Goal: Task Accomplishment & Management: Use online tool/utility

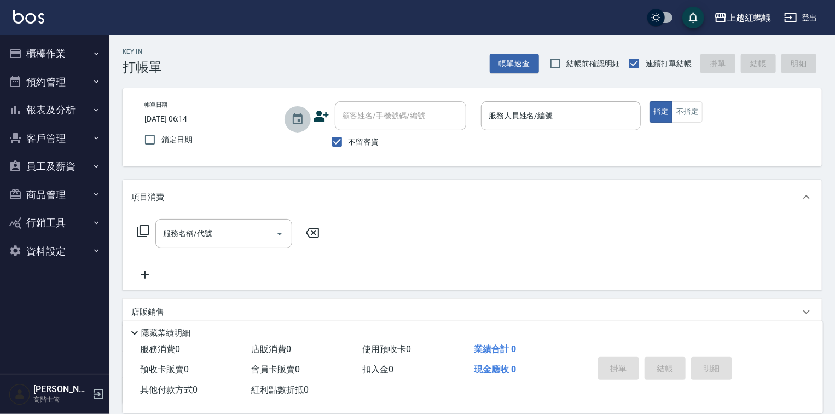
click at [298, 120] on icon "Choose date, selected date is 2025-08-25" at bounding box center [298, 118] width 10 height 11
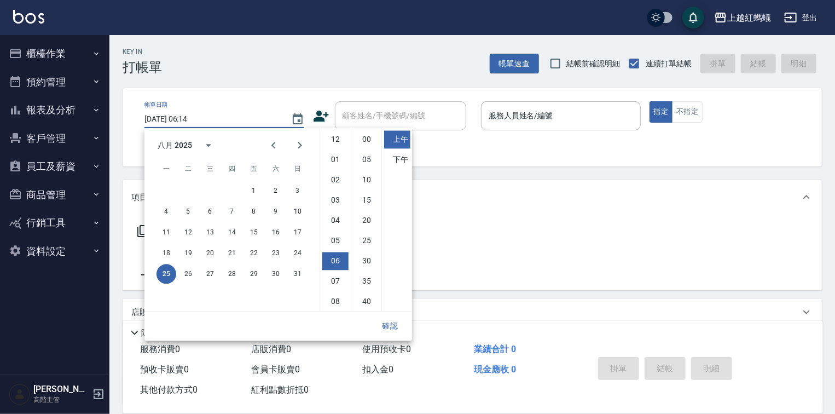
scroll to position [61, 0]
click at [295, 254] on button "24" at bounding box center [298, 253] width 20 height 20
type input "[DATE] 06:14"
click at [388, 324] on button "確認" at bounding box center [390, 326] width 35 height 20
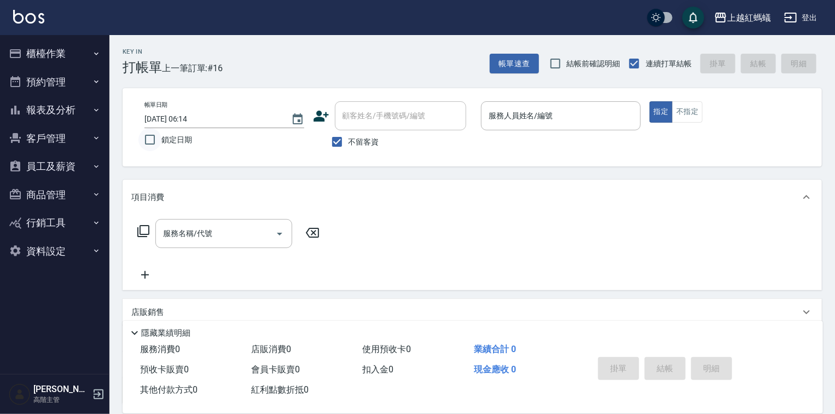
click at [150, 141] on input "鎖定日期" at bounding box center [149, 139] width 23 height 23
checkbox input "true"
click at [523, 130] on div "服務人員姓名/編號" at bounding box center [561, 115] width 160 height 29
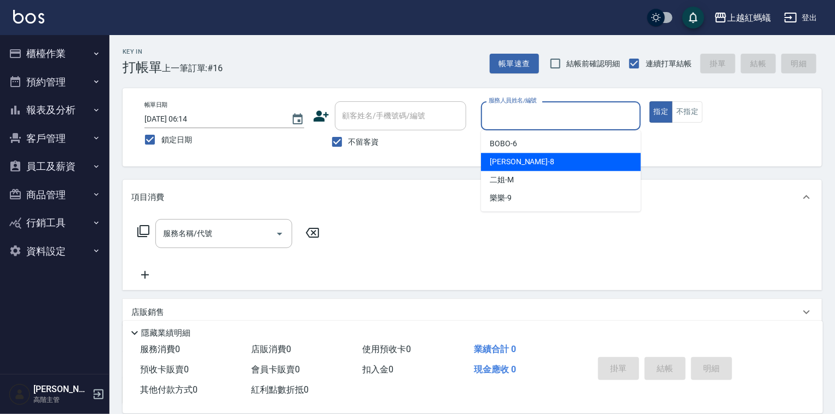
click at [508, 165] on span "[PERSON_NAME] -8" at bounding box center [522, 161] width 65 height 11
type input "[PERSON_NAME]-8"
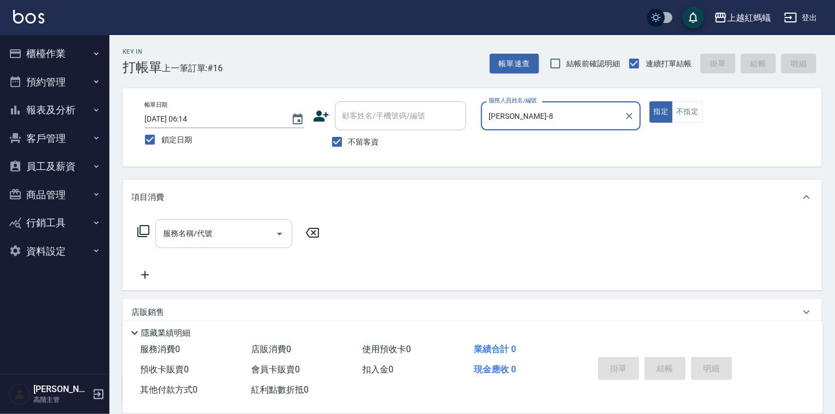
click at [228, 223] on div "服務名稱/代號" at bounding box center [223, 233] width 137 height 29
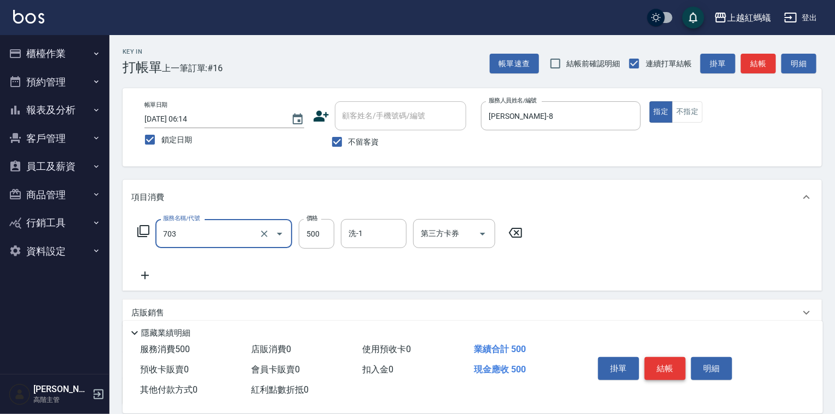
type input "[PERSON_NAME]兩段頭皮養護(703)"
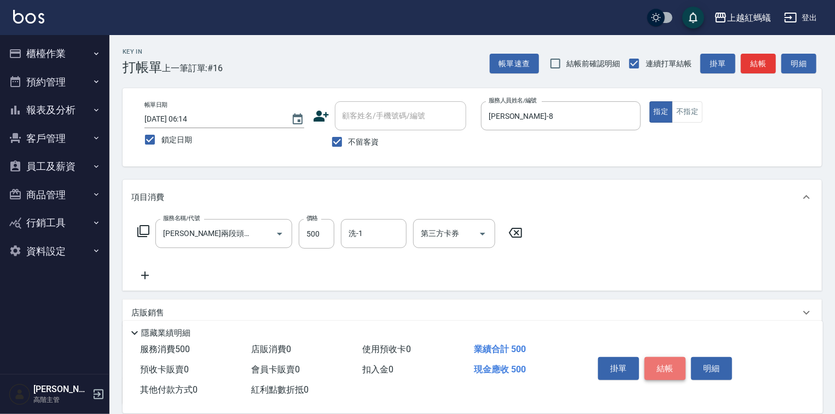
click at [667, 370] on button "結帳" at bounding box center [665, 368] width 41 height 23
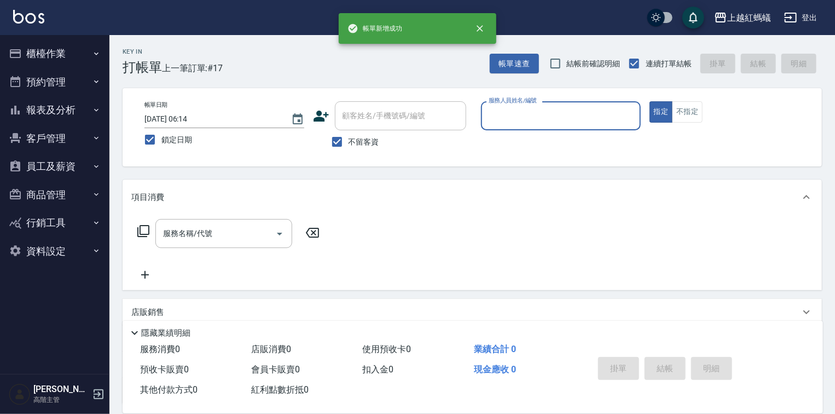
click at [546, 106] on input "服務人員姓名/編號" at bounding box center [561, 115] width 150 height 19
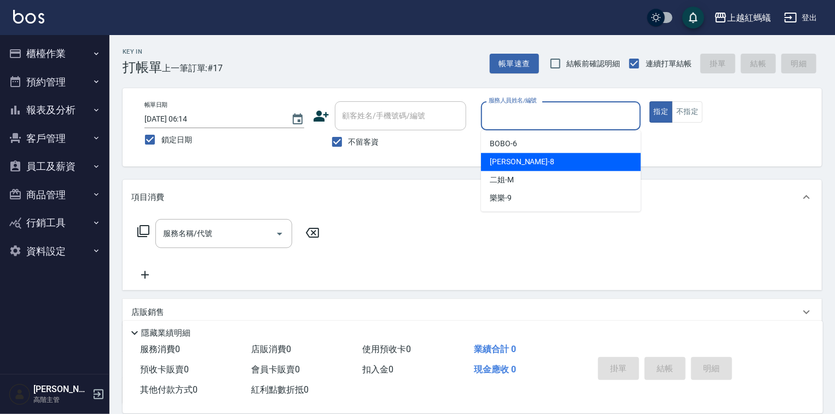
drag, startPoint x: 525, startPoint y: 163, endPoint x: 503, endPoint y: 170, distance: 23.9
click at [525, 164] on div "[PERSON_NAME] -8" at bounding box center [561, 162] width 160 height 18
type input "[PERSON_NAME]-8"
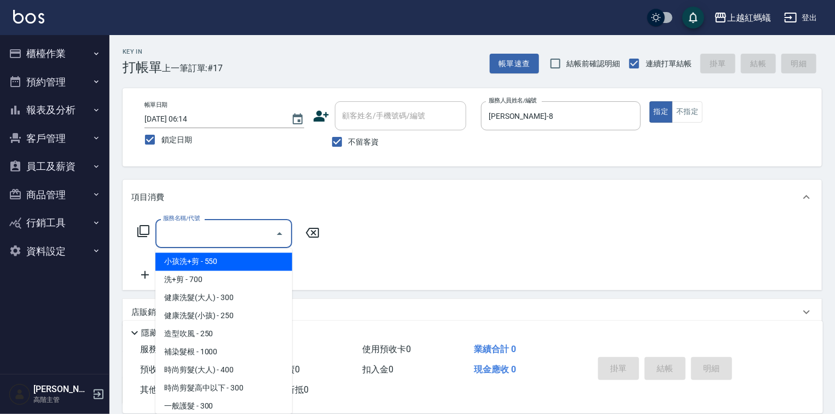
click at [224, 227] on input "服務名稱/代號" at bounding box center [215, 233] width 111 height 19
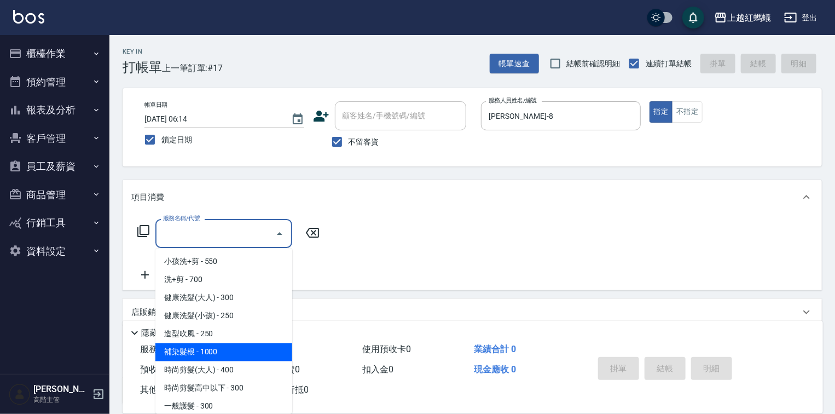
click at [210, 350] on span "補染髮根 - 1000" at bounding box center [223, 352] width 137 height 18
type input "補染髮根(204)"
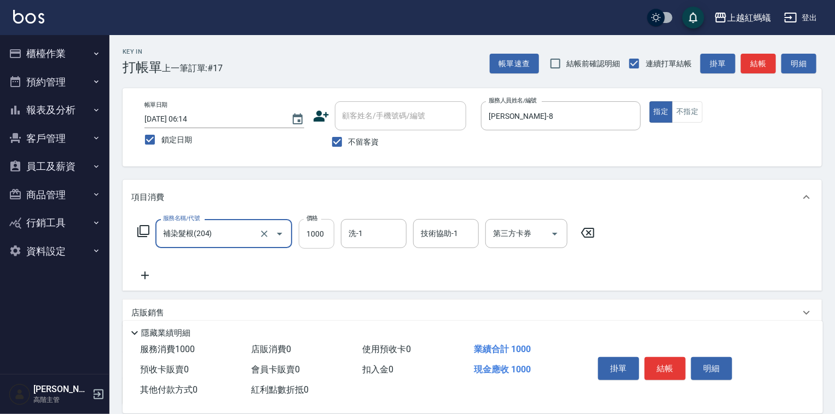
click at [322, 237] on input "1000" at bounding box center [317, 234] width 36 height 30
type input "1400"
click at [668, 365] on button "結帳" at bounding box center [665, 368] width 41 height 23
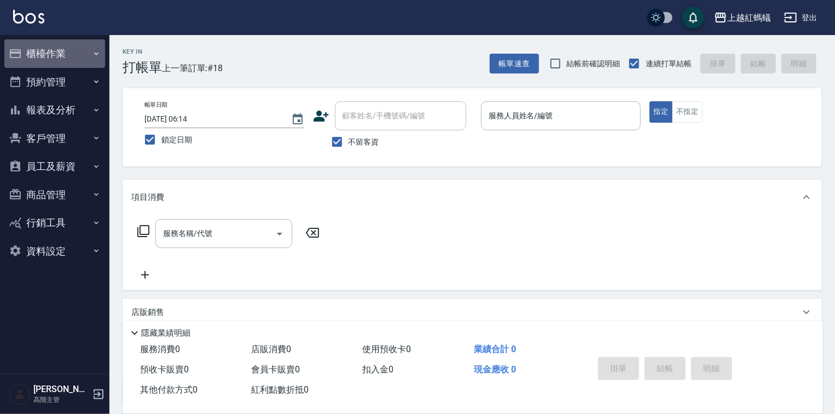
drag, startPoint x: 41, startPoint y: 48, endPoint x: 50, endPoint y: 101, distance: 53.5
click at [41, 50] on button "櫃檯作業" at bounding box center [54, 53] width 101 height 28
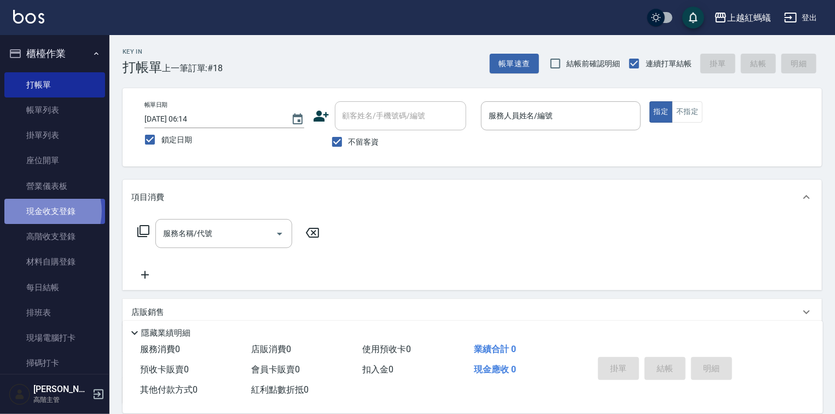
click at [41, 211] on link "現金收支登錄" at bounding box center [54, 211] width 101 height 25
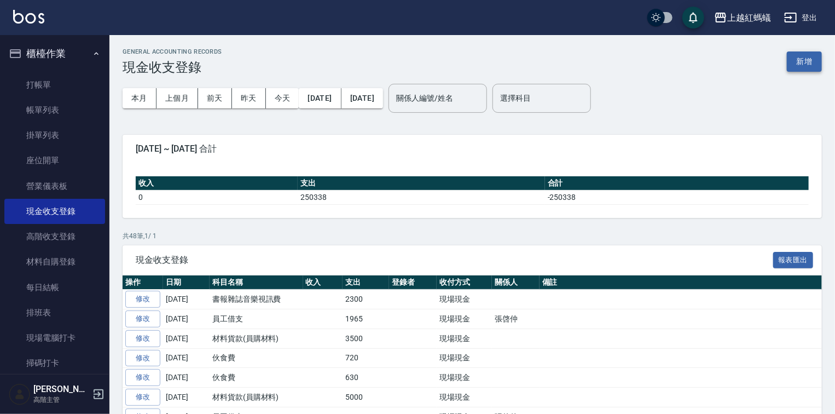
click at [806, 60] on button "新增" at bounding box center [804, 61] width 35 height 20
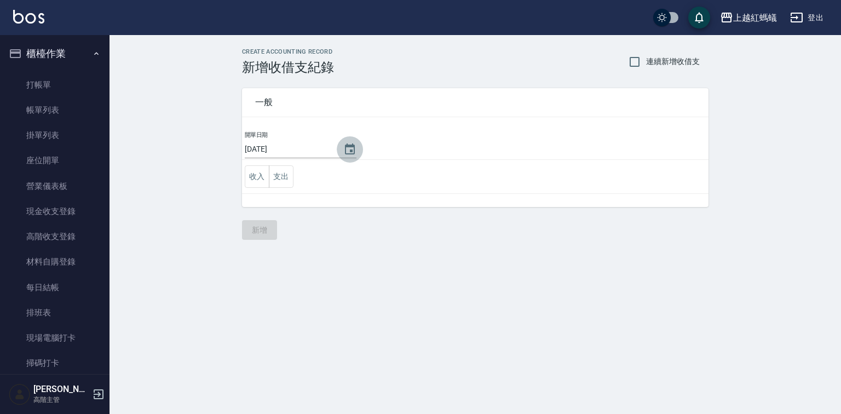
click at [350, 147] on icon "Choose date, selected date is 2025-08-25" at bounding box center [349, 149] width 13 height 13
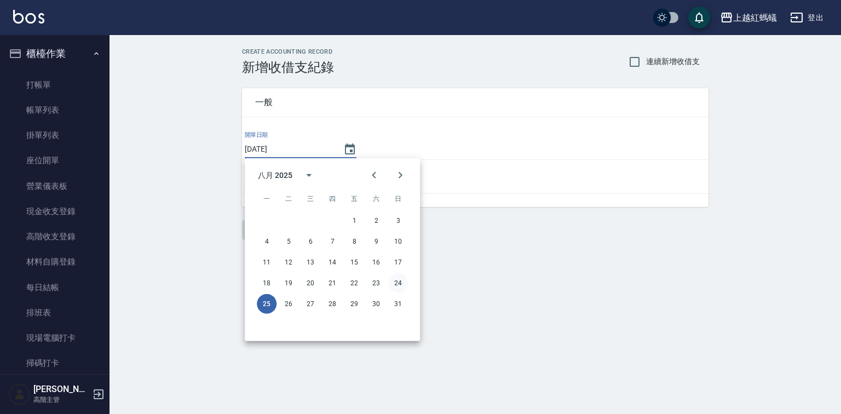
click at [399, 283] on button "24" at bounding box center [398, 283] width 20 height 20
type input "[DATE]"
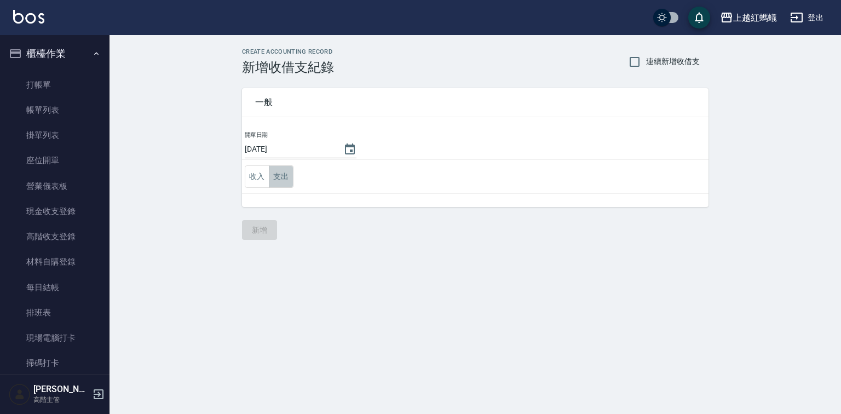
click at [278, 180] on button "支出" at bounding box center [281, 176] width 25 height 22
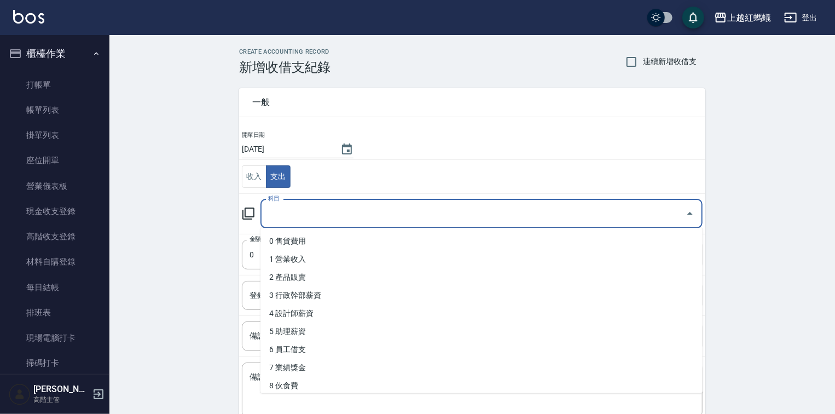
click at [282, 216] on input "科目" at bounding box center [473, 213] width 416 height 19
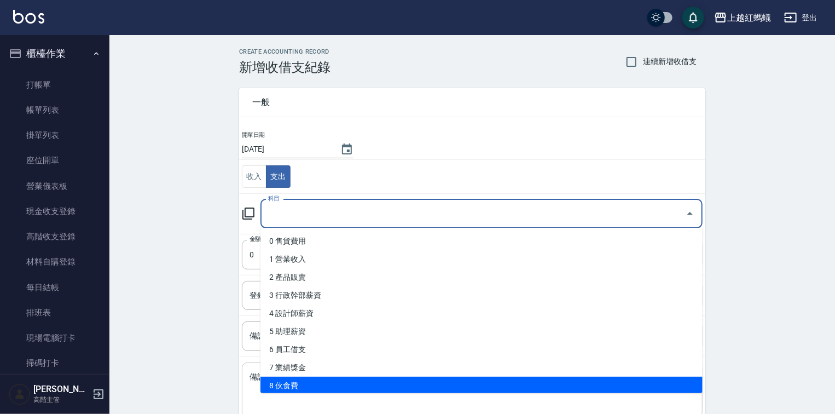
click at [320, 378] on li "8 伙食費" at bounding box center [482, 386] width 442 height 18
type input "8 伙食費"
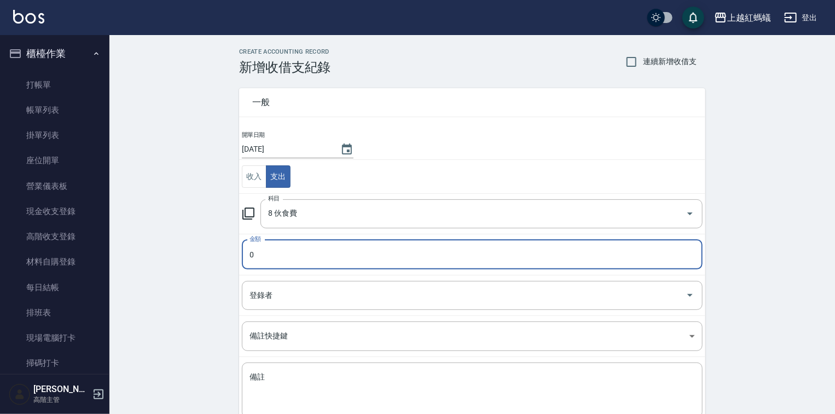
click at [301, 256] on input "0" at bounding box center [472, 255] width 461 height 30
click at [251, 250] on input "0900" at bounding box center [472, 255] width 461 height 30
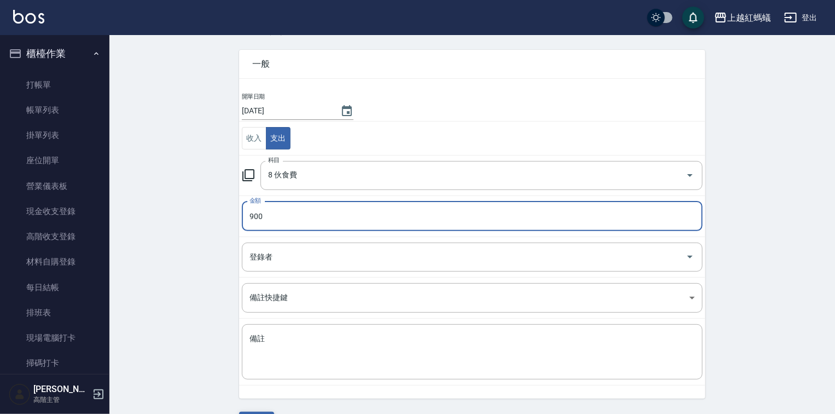
scroll to position [68, 0]
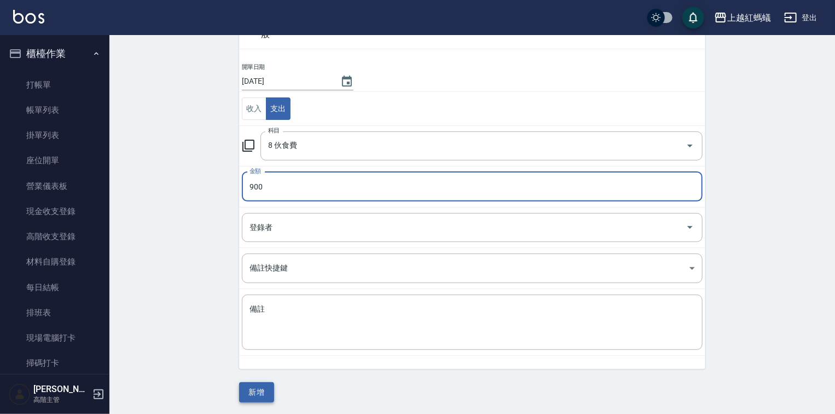
type input "900"
click at [252, 390] on button "新增" at bounding box center [256, 392] width 35 height 20
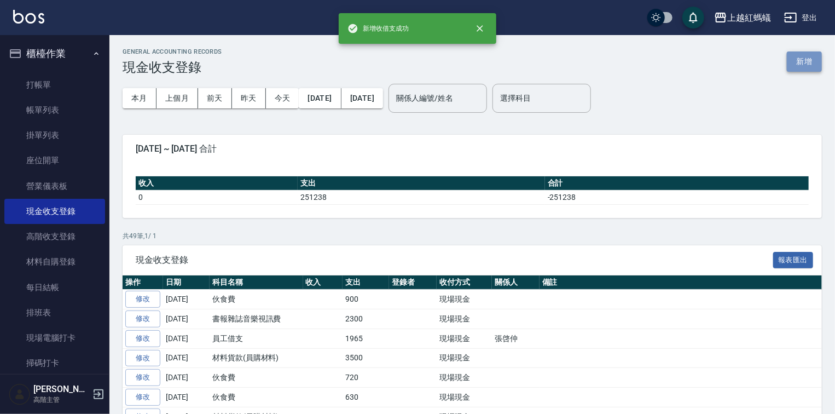
click at [813, 56] on button "新增" at bounding box center [804, 61] width 35 height 20
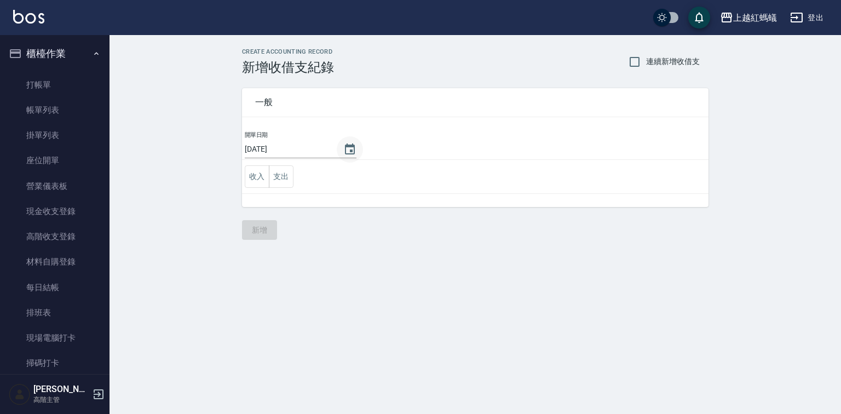
click at [346, 147] on icon "Choose date, selected date is 2025-08-25" at bounding box center [349, 149] width 13 height 13
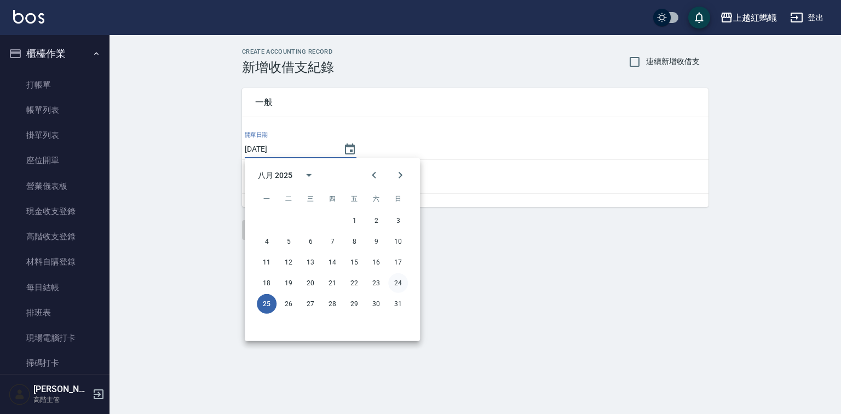
click at [398, 280] on button "24" at bounding box center [398, 283] width 20 height 20
type input "[DATE]"
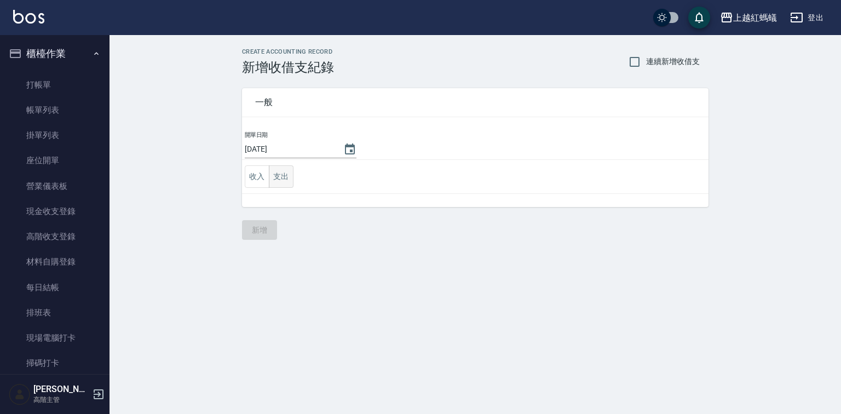
click at [281, 173] on button "支出" at bounding box center [281, 176] width 25 height 22
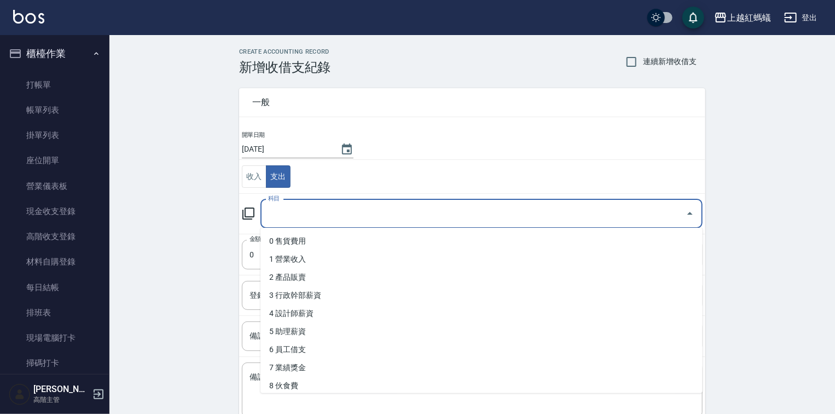
click at [296, 213] on input "科目" at bounding box center [473, 213] width 416 height 19
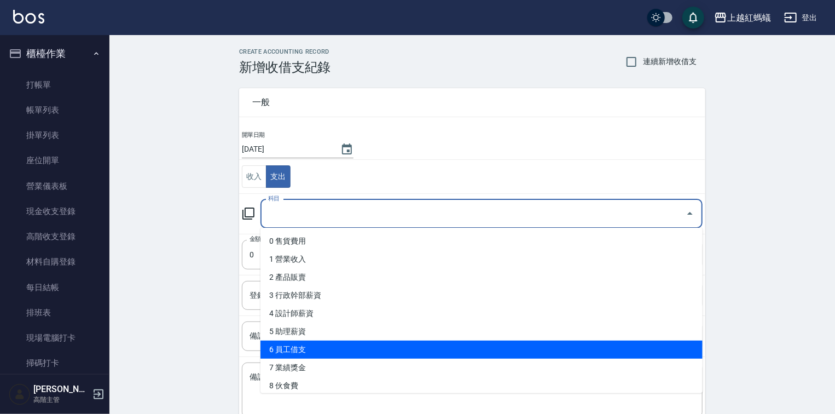
click at [294, 348] on li "6 員工借支" at bounding box center [482, 349] width 442 height 18
type input "6 員工借支"
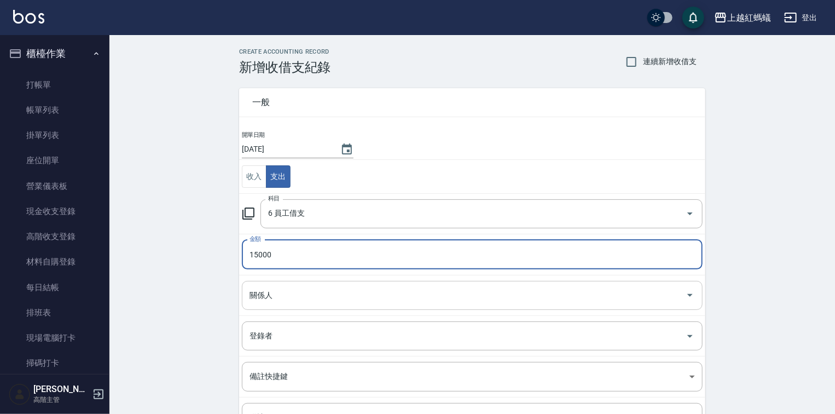
type input "15000"
click at [302, 294] on input "關係人" at bounding box center [464, 295] width 435 height 19
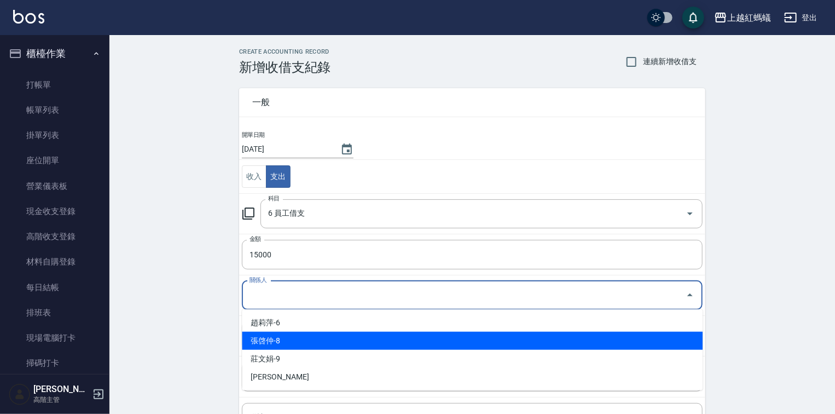
click at [288, 340] on li "張啓仲-8" at bounding box center [472, 341] width 461 height 18
type input "張啓仲-8"
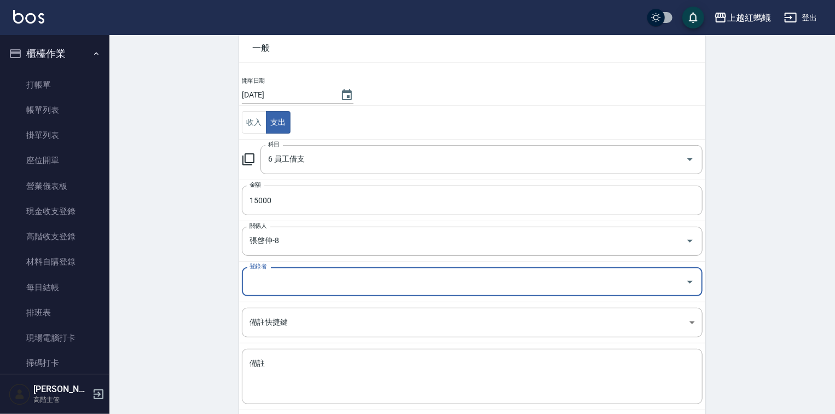
scroll to position [108, 0]
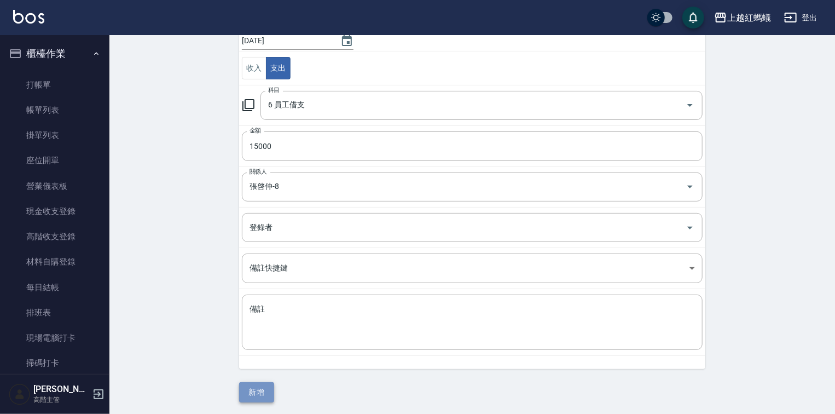
click at [264, 389] on button "新增" at bounding box center [256, 392] width 35 height 20
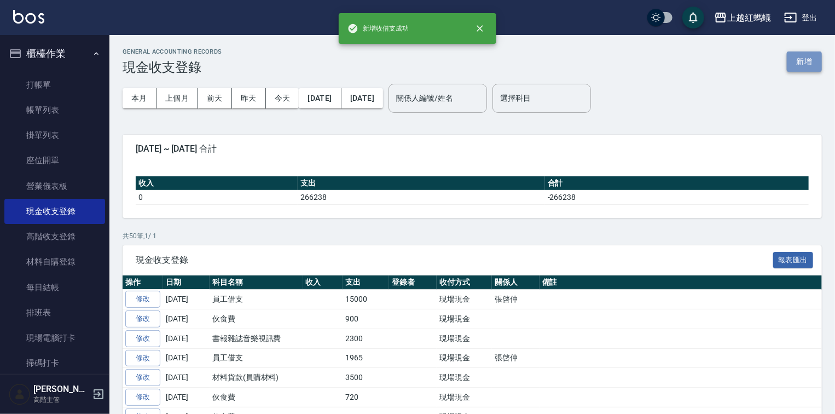
click at [791, 59] on button "新增" at bounding box center [804, 61] width 35 height 20
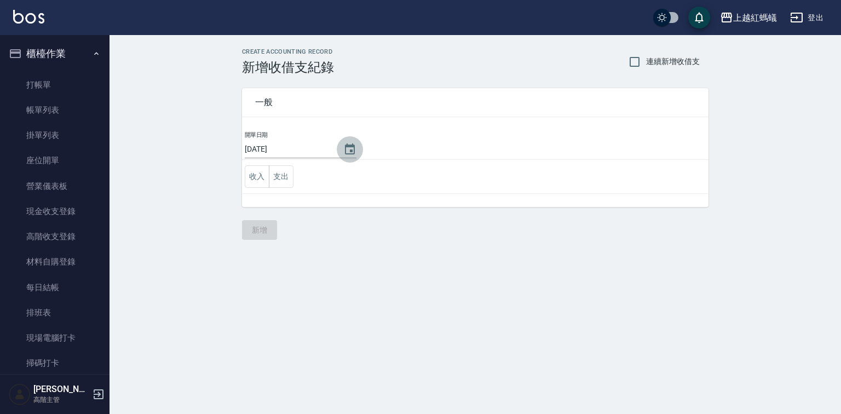
click at [349, 148] on icon "Choose date, selected date is 2025-08-25" at bounding box center [349, 149] width 13 height 13
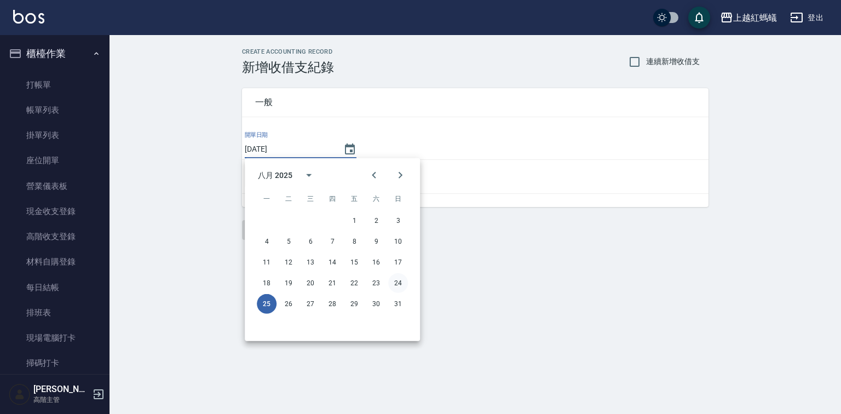
click at [392, 281] on button "24" at bounding box center [398, 283] width 20 height 20
type input "[DATE]"
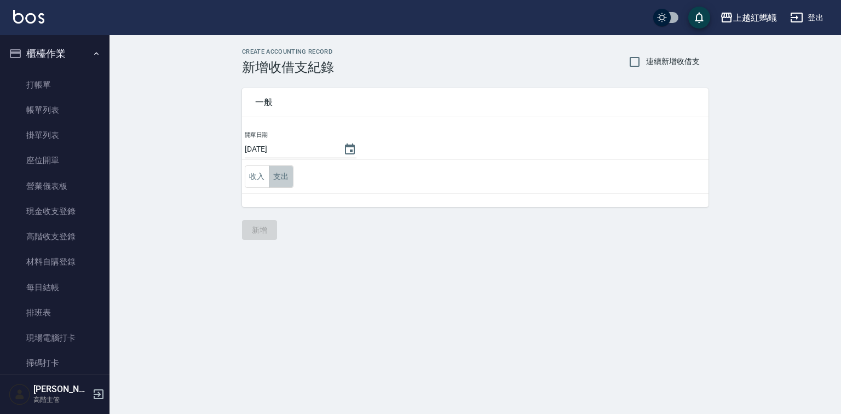
click at [285, 174] on button "支出" at bounding box center [281, 176] width 25 height 22
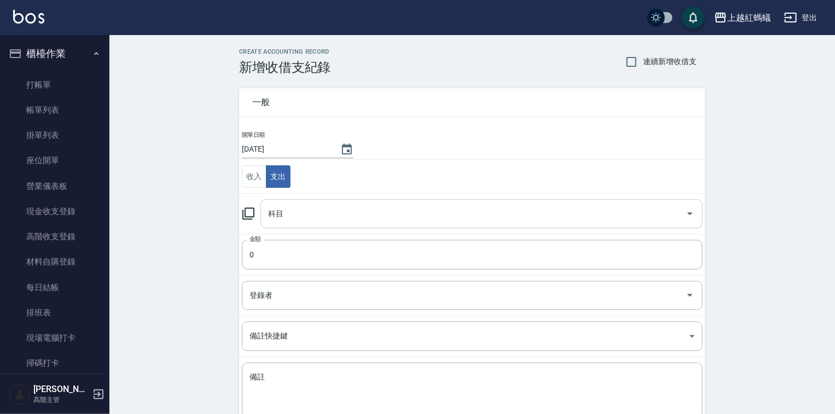
click at [292, 214] on input "科目" at bounding box center [473, 213] width 416 height 19
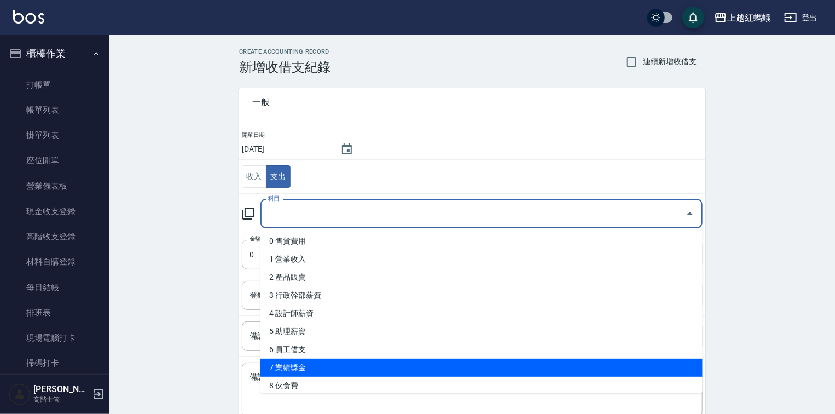
scroll to position [131, 0]
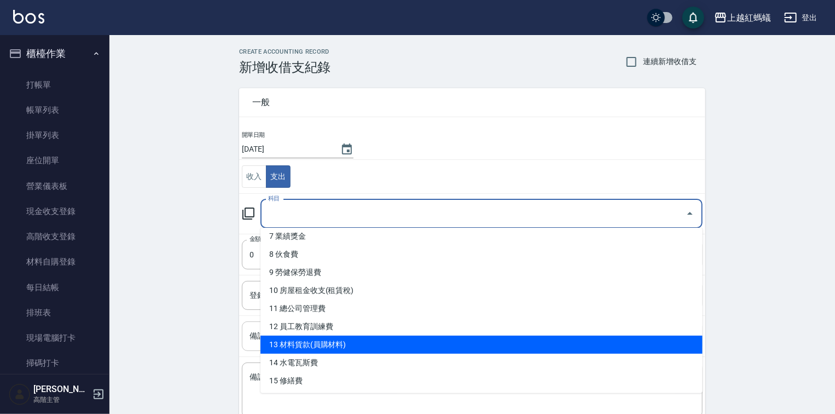
click at [316, 350] on li "13 材料貨款(員購材料)" at bounding box center [482, 345] width 442 height 18
type input "13 材料貨款(員購材料)"
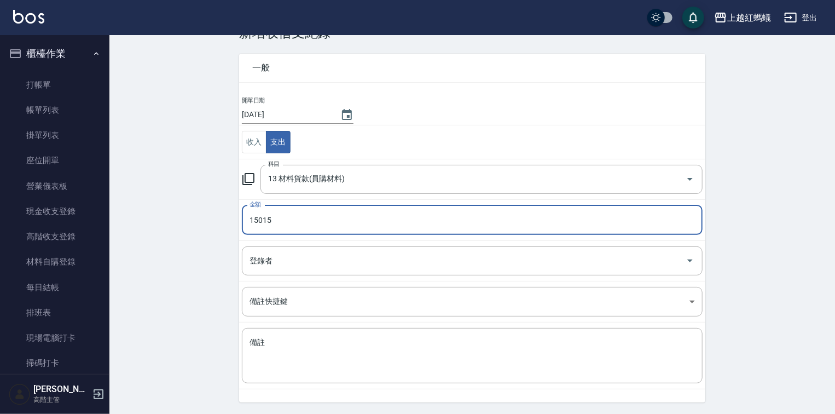
scroll to position [68, 0]
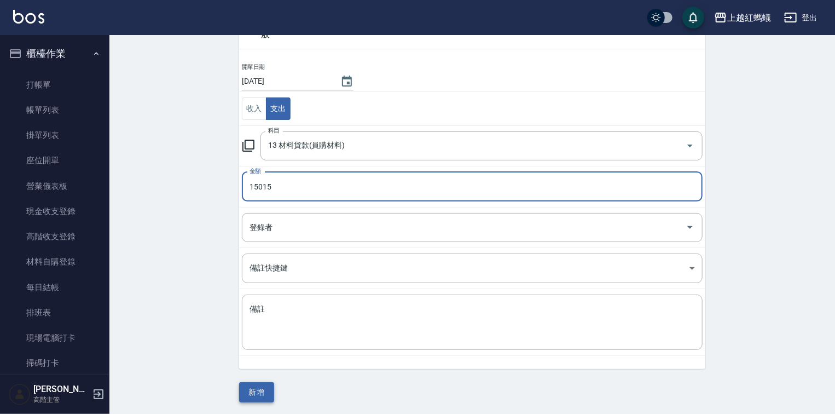
type input "15015"
click at [257, 388] on button "新增" at bounding box center [256, 392] width 35 height 20
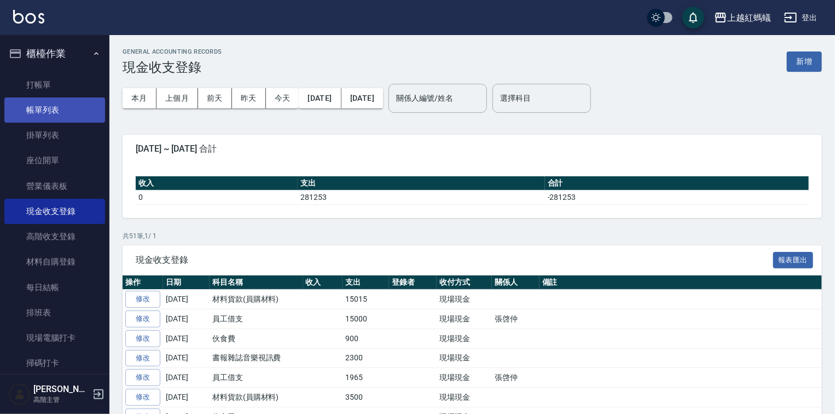
click at [52, 106] on link "帳單列表" at bounding box center [54, 109] width 101 height 25
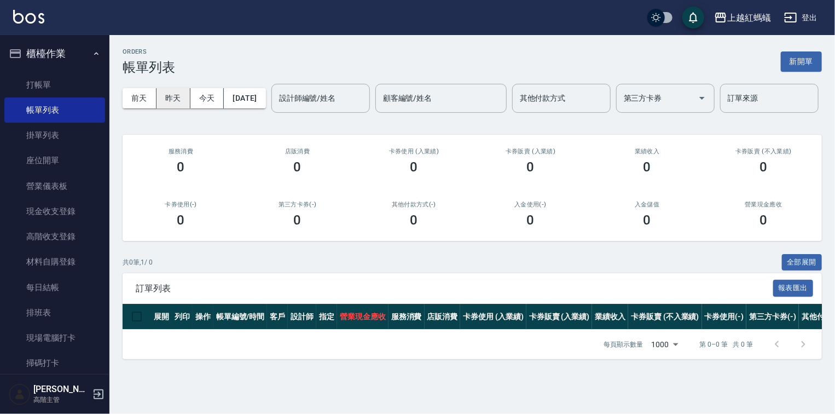
click at [175, 94] on button "昨天" at bounding box center [174, 98] width 34 height 20
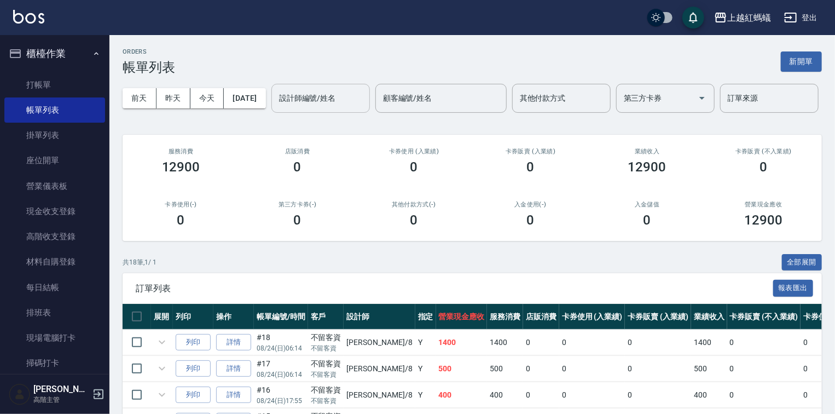
click at [276, 108] on input "設計師編號/姓名" at bounding box center [320, 98] width 89 height 19
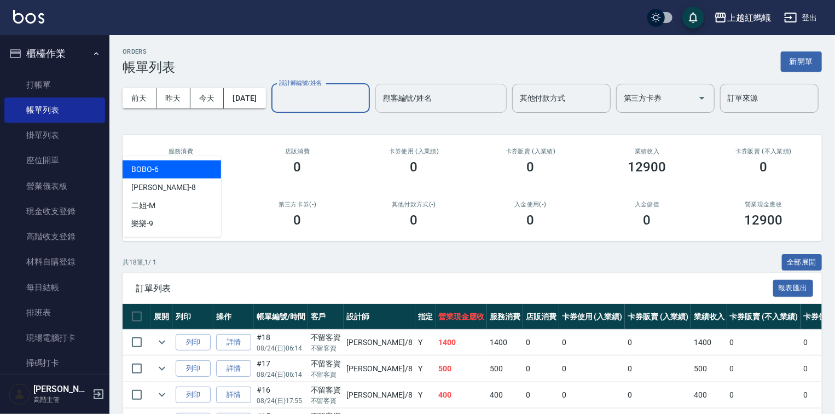
click at [205, 164] on div "BOBO -6" at bounding box center [172, 169] width 99 height 18
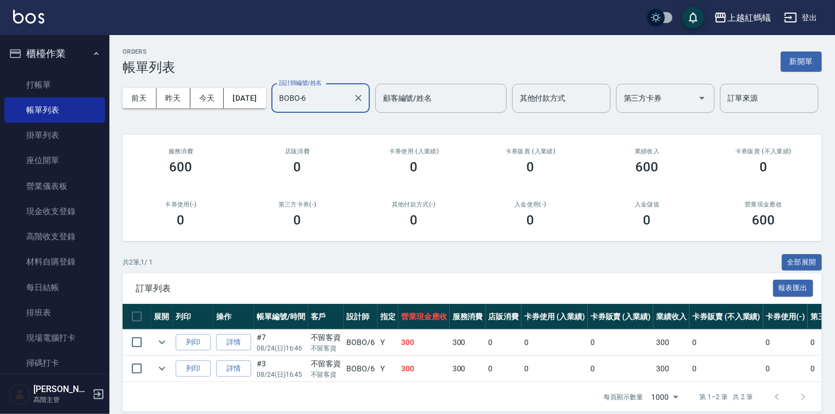
click at [276, 108] on input "BOBO-6" at bounding box center [312, 98] width 72 height 19
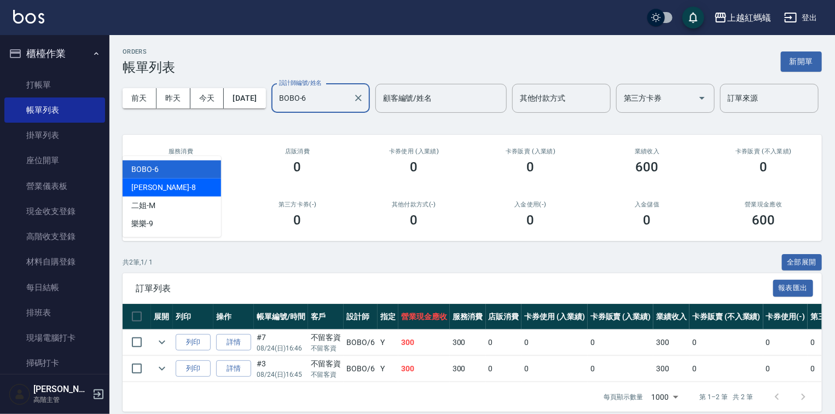
click at [162, 188] on div "[PERSON_NAME] -8" at bounding box center [172, 187] width 99 height 18
type input "[PERSON_NAME]-8"
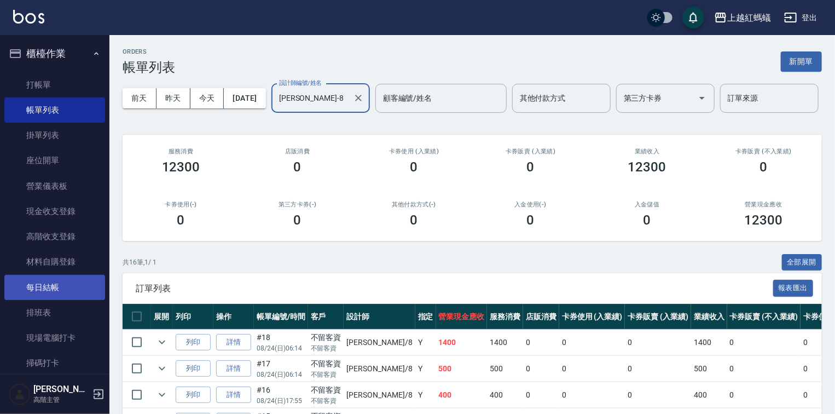
click at [66, 291] on link "每日結帳" at bounding box center [54, 287] width 101 height 25
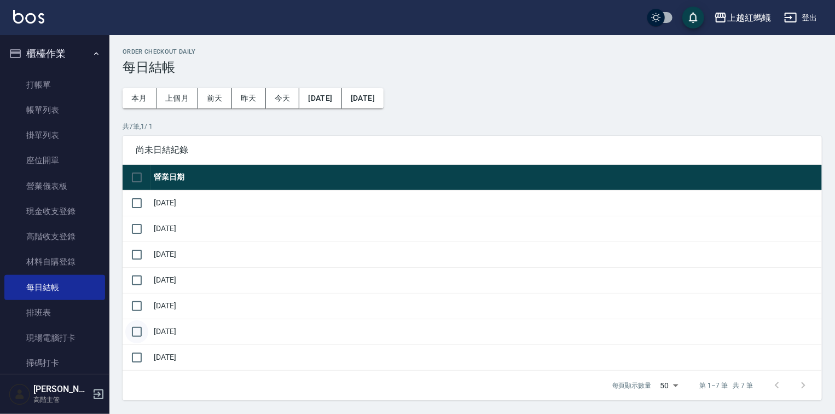
click at [137, 326] on input "checkbox" at bounding box center [136, 331] width 23 height 23
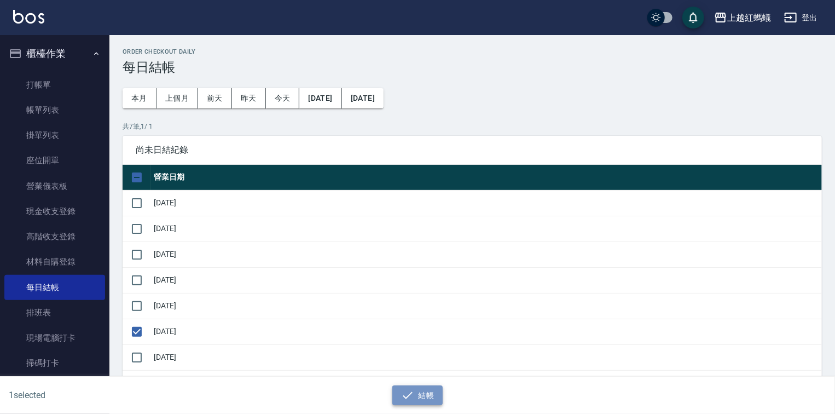
click at [396, 387] on button "結帳" at bounding box center [417, 395] width 51 height 20
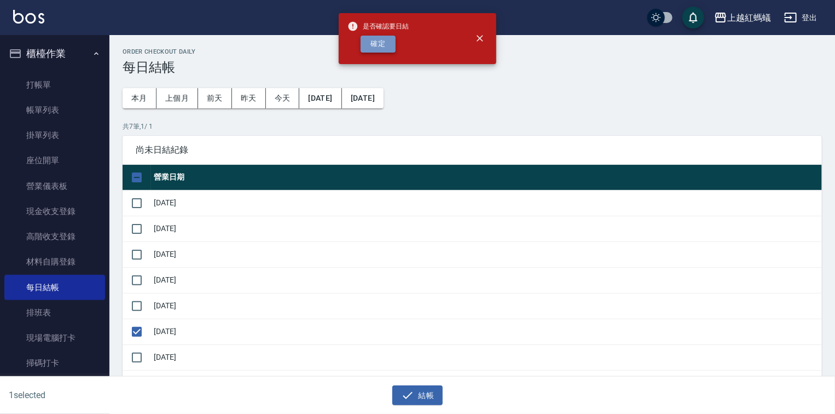
click at [384, 48] on button "確定" at bounding box center [378, 44] width 35 height 17
checkbox input "false"
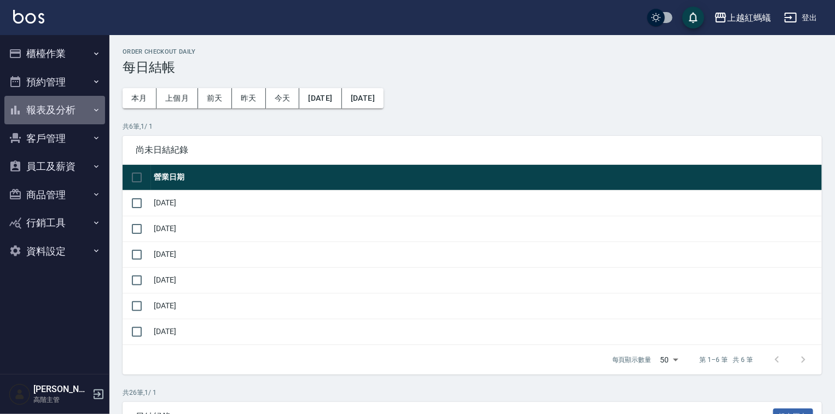
click at [65, 112] on button "報表及分析" at bounding box center [54, 110] width 101 height 28
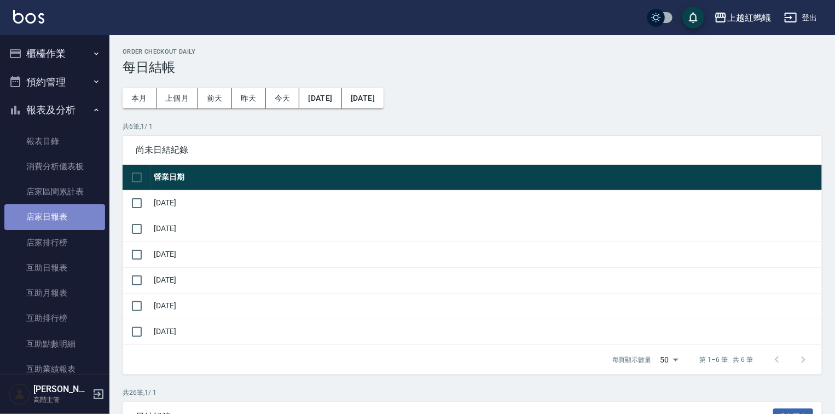
click at [79, 213] on link "店家日報表" at bounding box center [54, 216] width 101 height 25
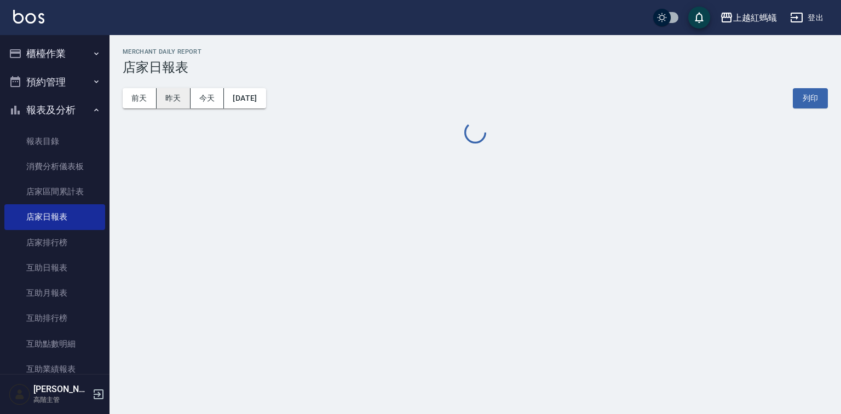
click at [181, 102] on button "昨天" at bounding box center [174, 98] width 34 height 20
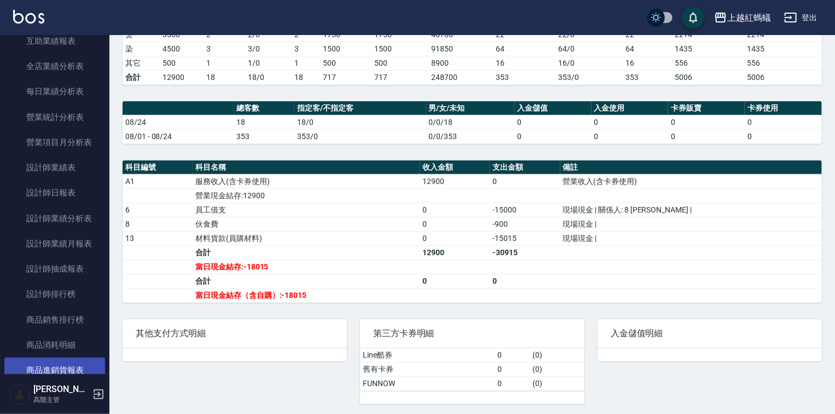
scroll to position [350, 0]
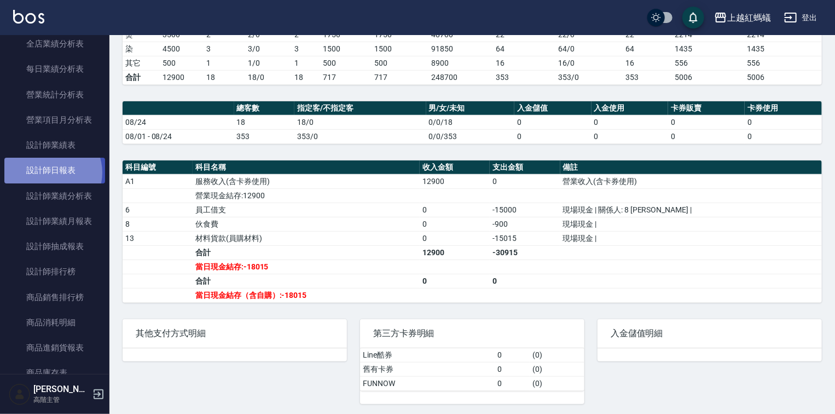
click at [50, 172] on link "設計師日報表" at bounding box center [54, 170] width 101 height 25
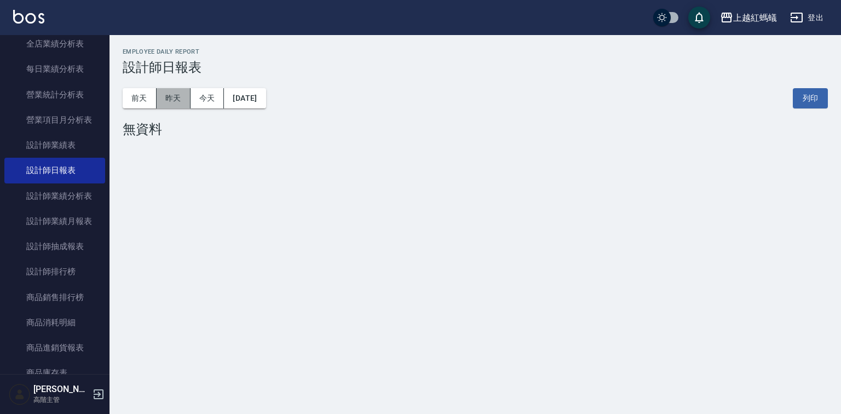
click at [174, 99] on button "昨天" at bounding box center [174, 98] width 34 height 20
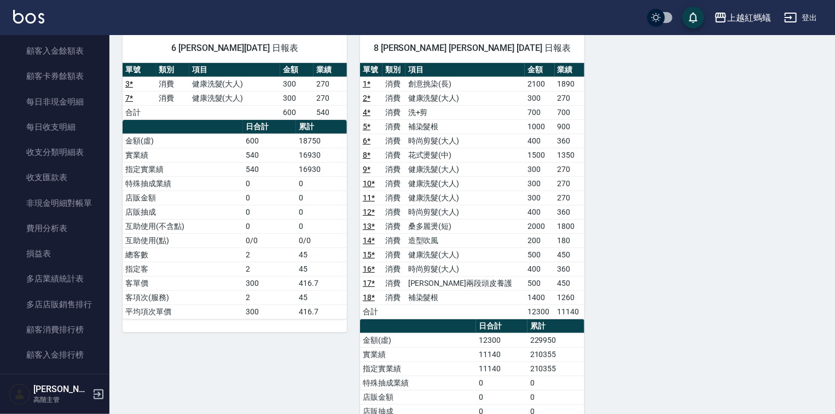
scroll to position [1001, 0]
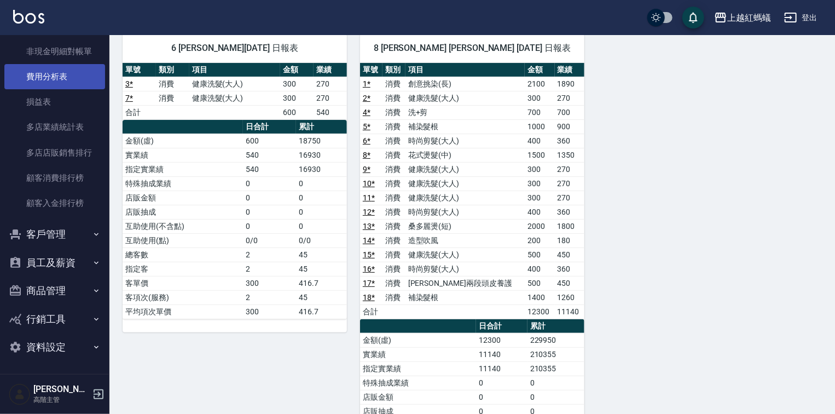
click at [73, 77] on link "費用分析表" at bounding box center [54, 76] width 101 height 25
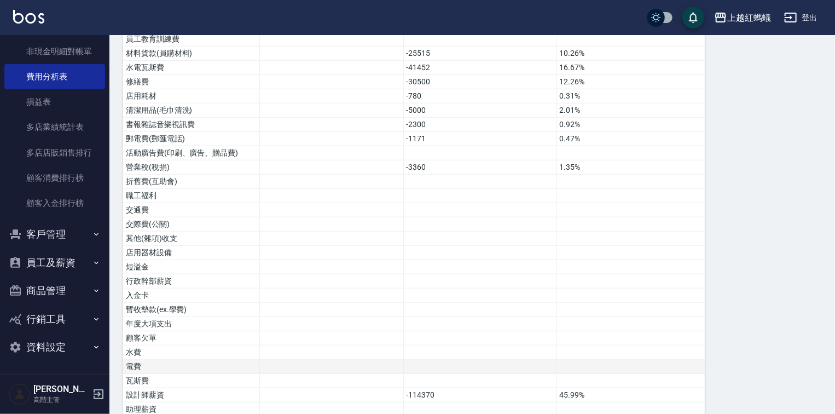
scroll to position [531, 0]
